Goal: Transaction & Acquisition: Purchase product/service

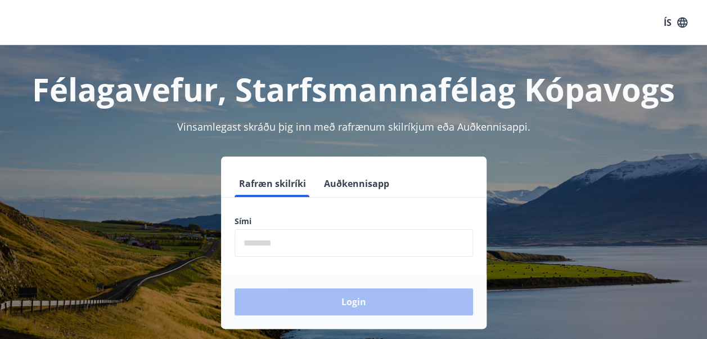
click at [248, 248] on input "phone" at bounding box center [354, 243] width 239 height 28
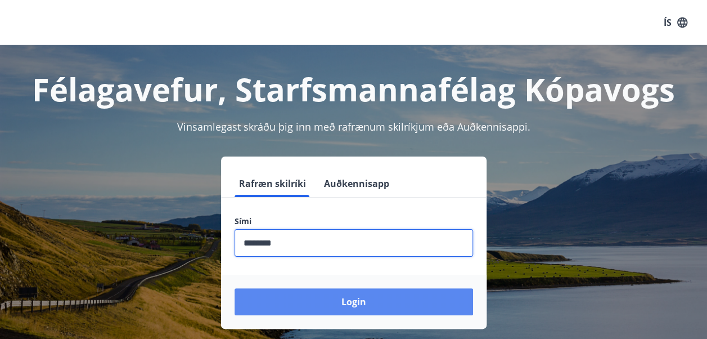
type input "********"
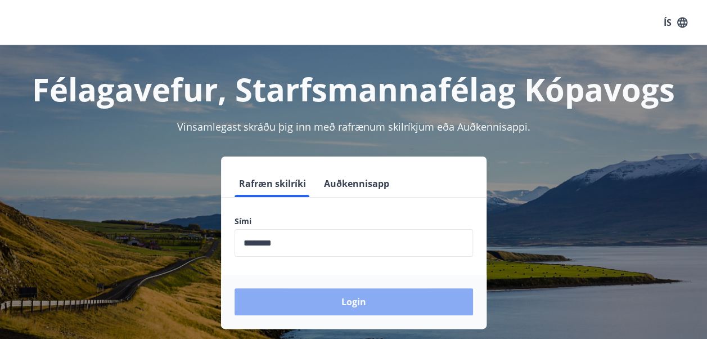
click at [258, 308] on button "Login" at bounding box center [354, 301] width 239 height 27
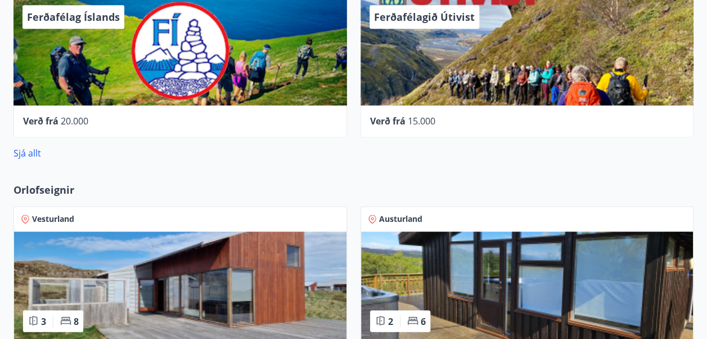
scroll to position [758, 0]
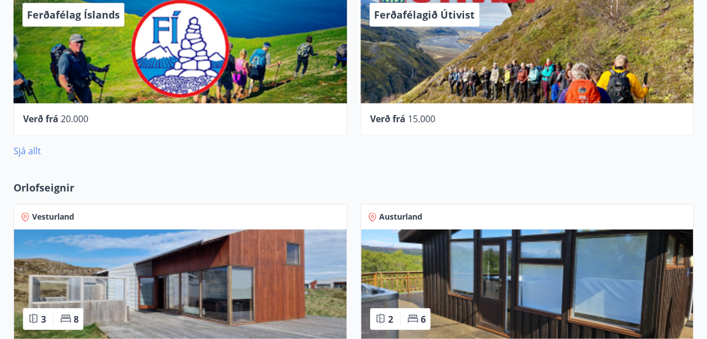
click at [23, 151] on link "Sjá allt" at bounding box center [28, 151] width 28 height 12
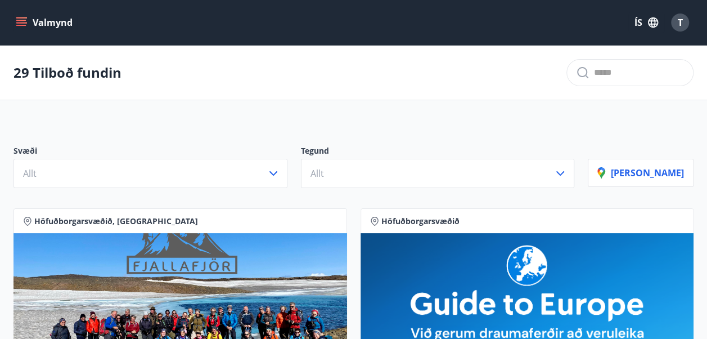
click at [620, 66] on input "text" at bounding box center [639, 73] width 90 height 18
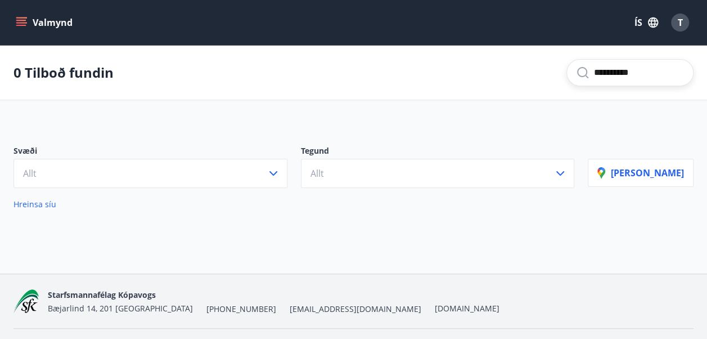
type input "**********"
click at [37, 206] on span "Hreinsa síu" at bounding box center [35, 204] width 43 height 11
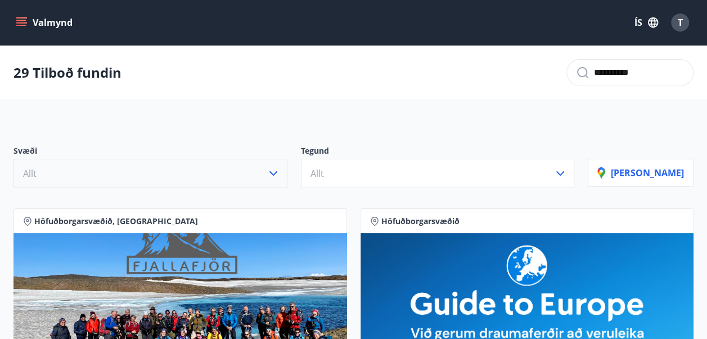
click at [152, 178] on button "Allt" at bounding box center [151, 173] width 274 height 29
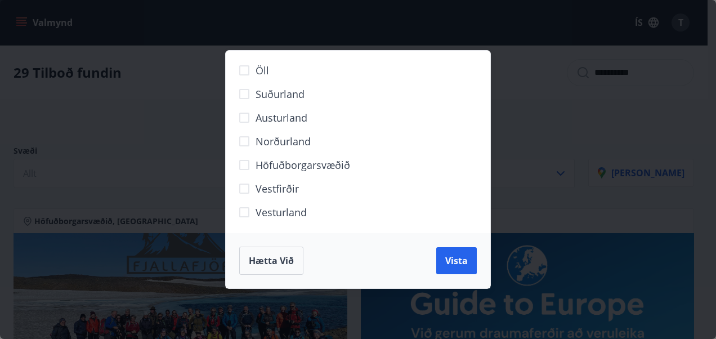
click at [127, 129] on div "Öll Suðurland Austurland Norðurland Höfuðborgarsvæðið Vestfirðir Vesturland Hæt…" at bounding box center [358, 169] width 716 height 339
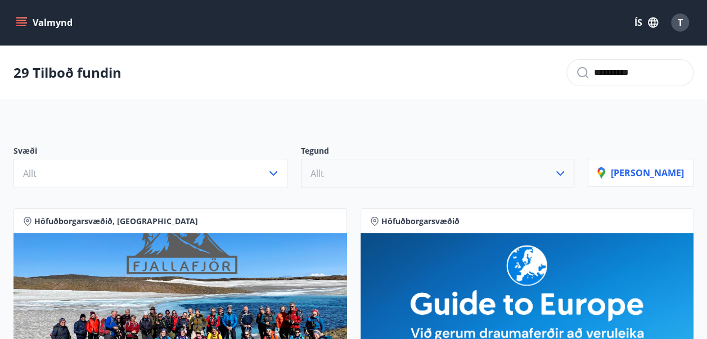
click at [377, 169] on button "Allt" at bounding box center [438, 173] width 274 height 29
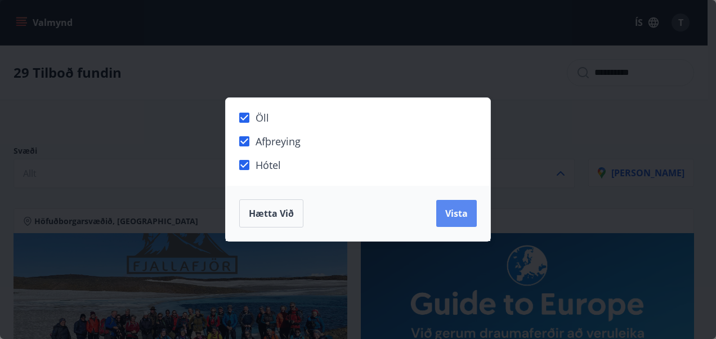
click at [451, 214] on span "Vista" at bounding box center [456, 213] width 23 height 12
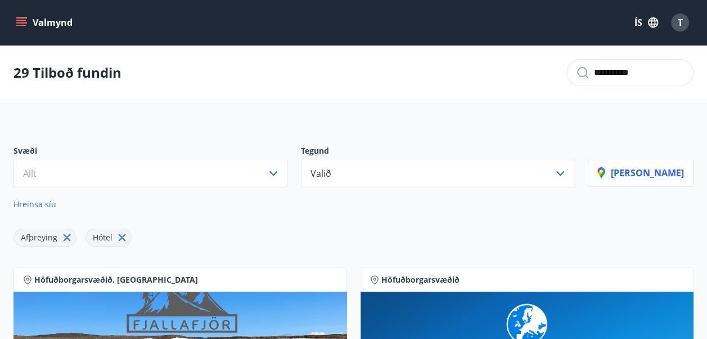
click at [637, 73] on input "**********" at bounding box center [639, 73] width 90 height 18
drag, startPoint x: 632, startPoint y: 73, endPoint x: 560, endPoint y: 82, distance: 72.0
click at [566, 83] on div "**********" at bounding box center [629, 72] width 127 height 27
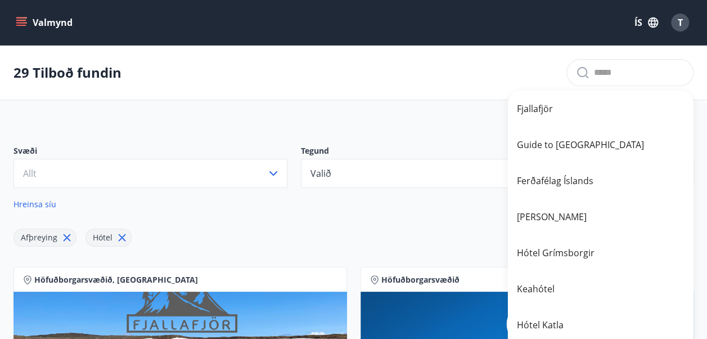
click at [312, 81] on div "29 Tilboð fundin" at bounding box center [353, 73] width 707 height 55
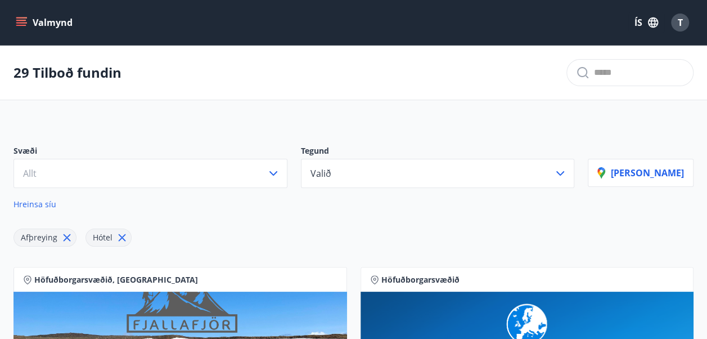
click at [42, 204] on span "Hreinsa síu" at bounding box center [35, 204] width 43 height 11
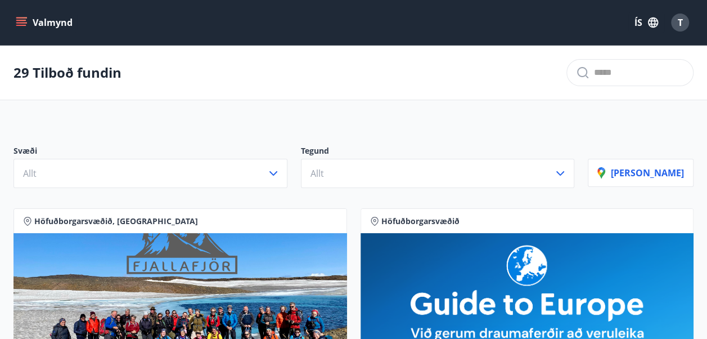
click at [23, 21] on icon "menu" at bounding box center [21, 22] width 11 height 11
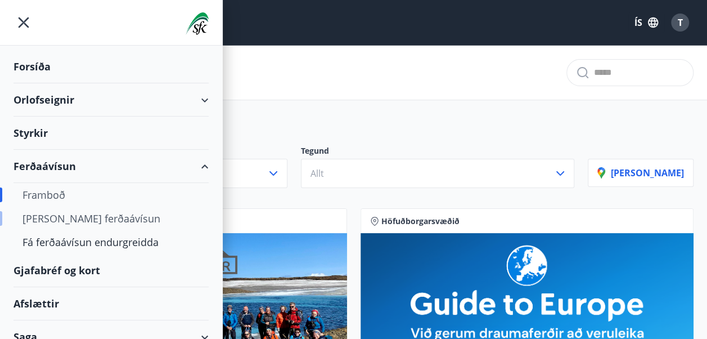
click at [69, 218] on div "Kaupa ferðaávísun" at bounding box center [111, 218] width 177 height 24
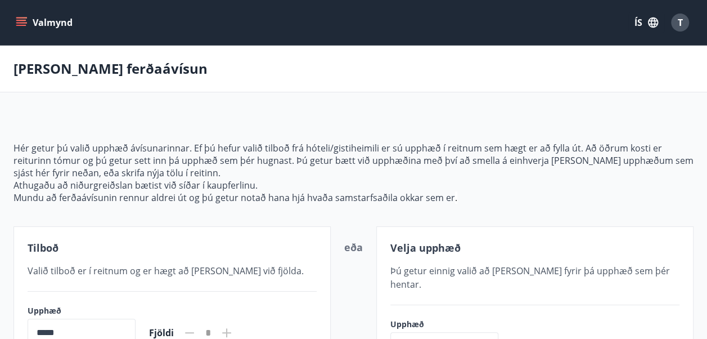
click at [24, 21] on icon "menu" at bounding box center [21, 22] width 11 height 11
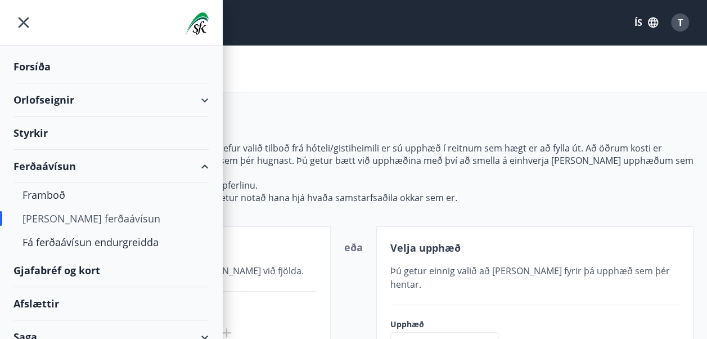
click at [48, 271] on div "Gjafabréf og kort" at bounding box center [111, 270] width 195 height 33
